Goal: Task Accomplishment & Management: Complete application form

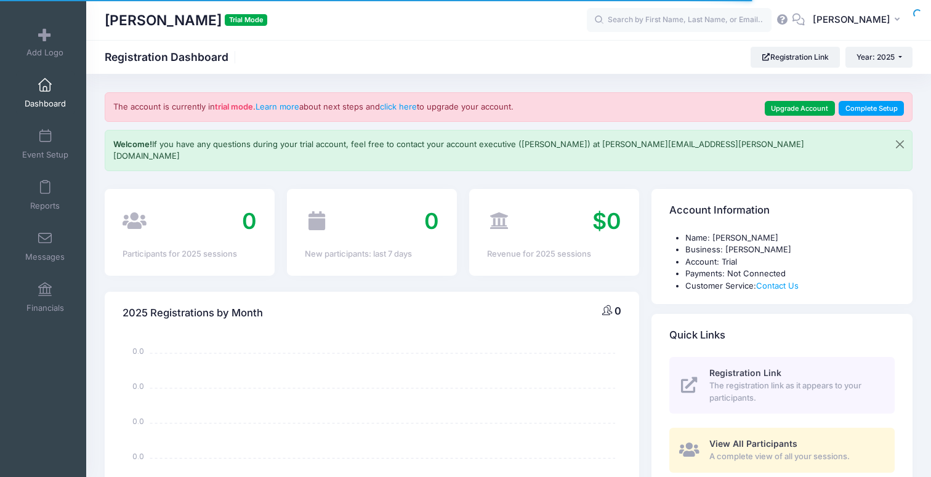
select select
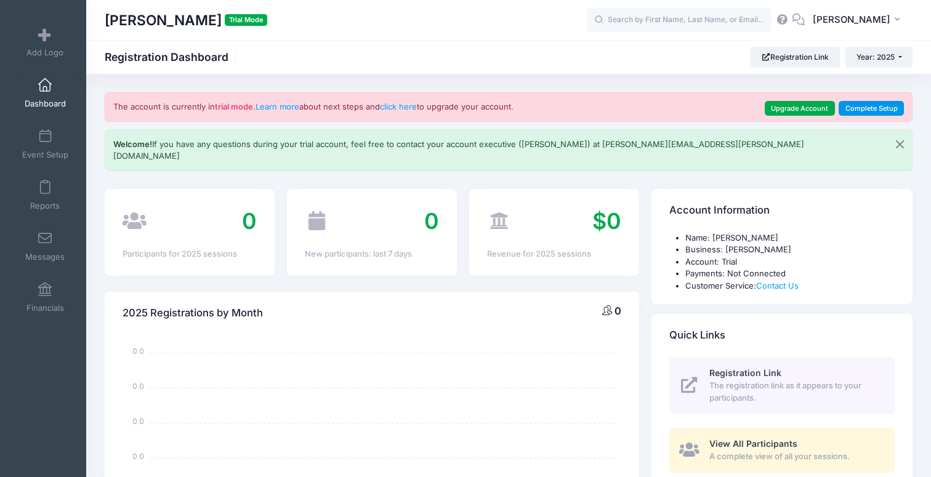
click at [858, 107] on link "Complete Setup" at bounding box center [870, 108] width 65 height 15
select select
